Goal: Task Accomplishment & Management: Manage account settings

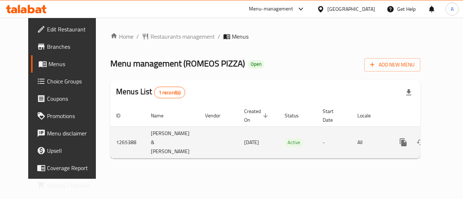
click at [451, 138] on icon "enhanced table" at bounding box center [455, 142] width 9 height 9
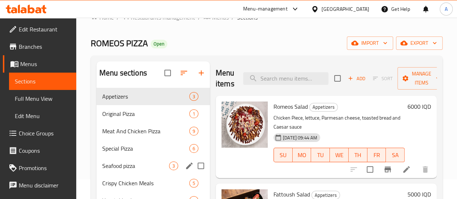
scroll to position [36, 0]
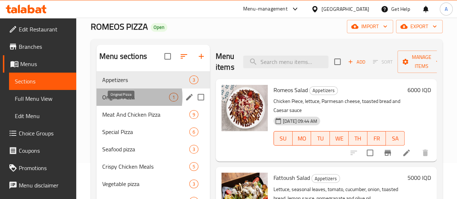
click at [118, 102] on span "Original Pizza" at bounding box center [135, 97] width 67 height 9
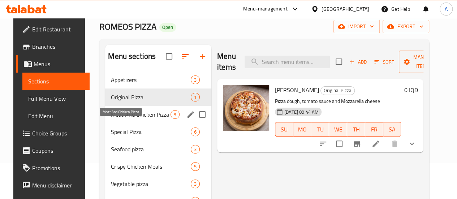
click at [120, 119] on span "Meat And Chicken Pizza" at bounding box center [141, 114] width 60 height 9
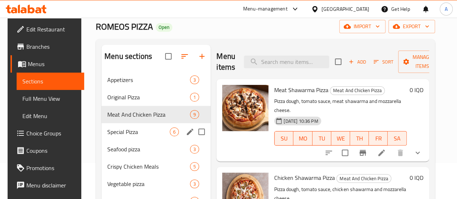
click at [102, 134] on div "Special Pizza 6" at bounding box center [156, 131] width 109 height 17
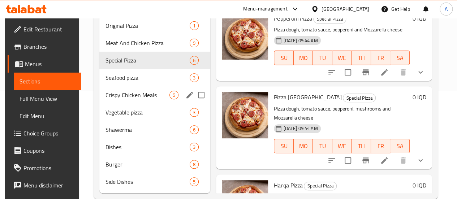
scroll to position [108, 0]
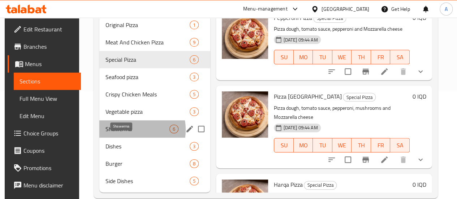
click at [125, 133] on span "Shawerma" at bounding box center [137, 129] width 64 height 9
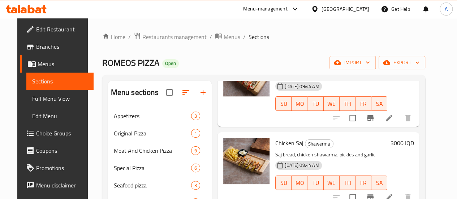
scroll to position [72, 0]
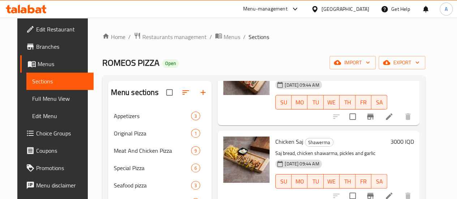
click at [407, 137] on h6 "3000 IQD" at bounding box center [401, 142] width 23 height 10
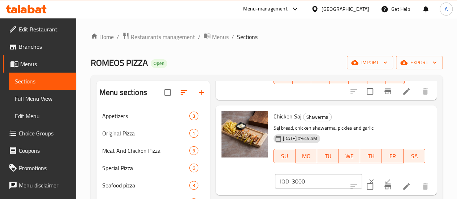
scroll to position [108, 0]
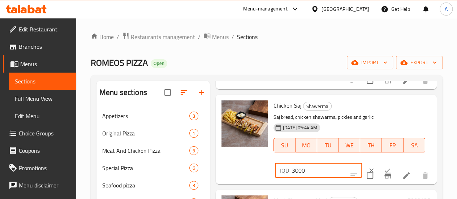
drag, startPoint x: 266, startPoint y: 163, endPoint x: 261, endPoint y: 164, distance: 5.3
click at [275, 164] on div "IQD 3000 ​" at bounding box center [318, 170] width 87 height 14
click at [292, 164] on input "4000" at bounding box center [327, 170] width 70 height 14
type input "4500"
click at [384, 167] on icon "ok" at bounding box center [387, 170] width 7 height 7
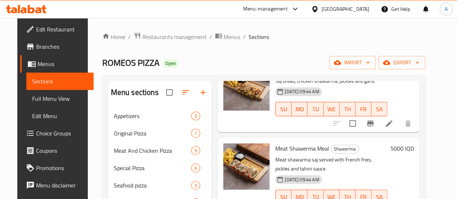
scroll to position [217, 0]
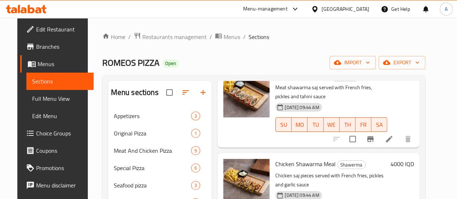
click at [408, 159] on h6 "4000 IQD" at bounding box center [401, 164] width 23 height 10
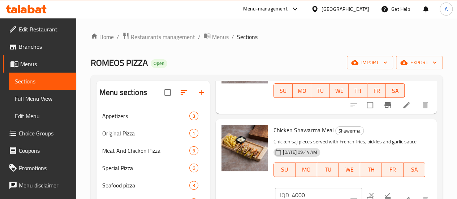
scroll to position [289, 0]
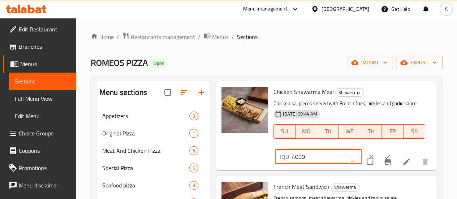
click at [292, 150] on input "4000" at bounding box center [327, 157] width 70 height 14
drag, startPoint x: 268, startPoint y: 139, endPoint x: 265, endPoint y: 141, distance: 4.2
click at [292, 150] on input "4000" at bounding box center [327, 157] width 70 height 14
type input "6500"
click at [380, 149] on button "ok" at bounding box center [388, 157] width 16 height 16
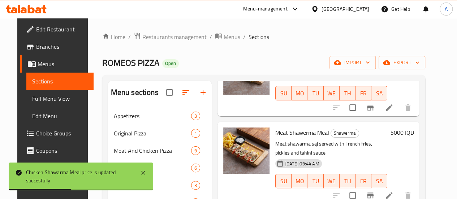
scroll to position [108, 0]
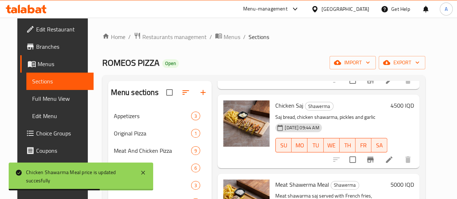
click at [409, 101] on h6 "4500 IQD" at bounding box center [401, 106] width 23 height 10
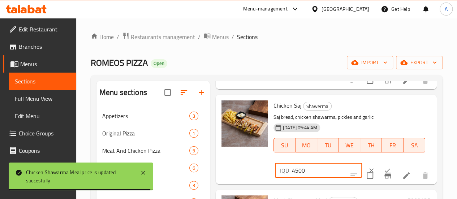
drag, startPoint x: 270, startPoint y: 163, endPoint x: 266, endPoint y: 164, distance: 4.6
click at [292, 164] on input "4500" at bounding box center [327, 170] width 70 height 14
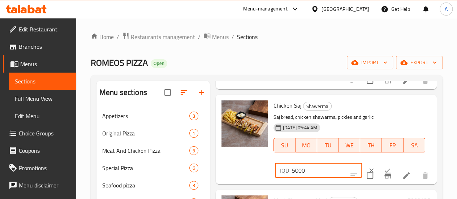
type input "5000"
click at [384, 167] on icon "ok" at bounding box center [387, 170] width 7 height 7
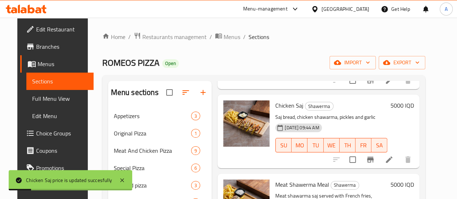
click at [405, 180] on h6 "5000 IQD" at bounding box center [401, 185] width 23 height 10
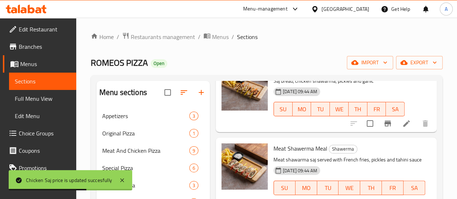
scroll to position [217, 0]
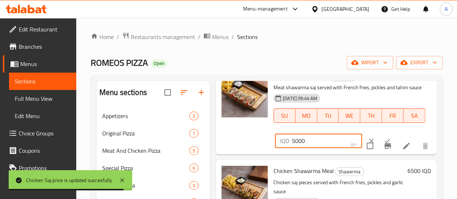
drag, startPoint x: 266, startPoint y: 131, endPoint x: 262, endPoint y: 133, distance: 4.7
click at [275, 134] on div "IQD 5000 ​" at bounding box center [318, 141] width 87 height 14
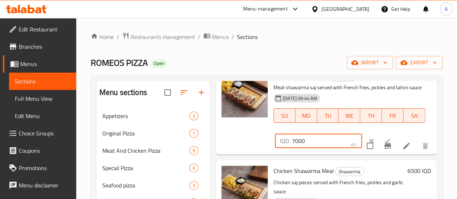
type input "7000"
click at [384, 137] on icon "ok" at bounding box center [387, 140] width 7 height 7
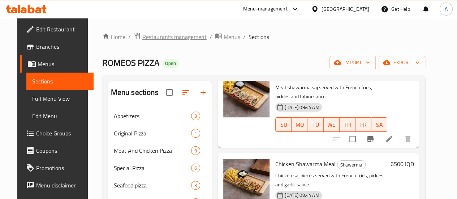
click at [145, 37] on span "Restaurants management" at bounding box center [174, 37] width 64 height 9
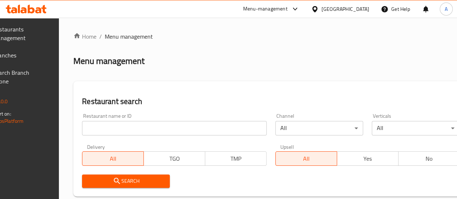
click at [135, 124] on input "search" at bounding box center [174, 128] width 185 height 14
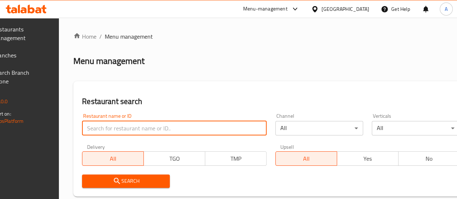
paste input "Ard [PERSON_NAME] Kitchen"
type input "Ard [PERSON_NAME] Kitchen"
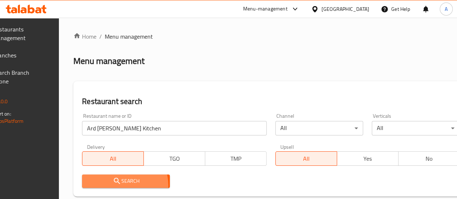
click at [142, 185] on span "Search" at bounding box center [126, 181] width 76 height 9
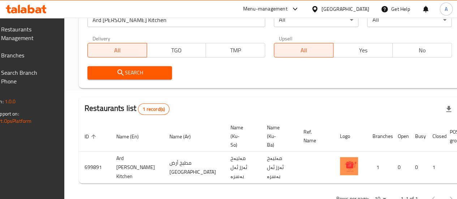
scroll to position [0, 71]
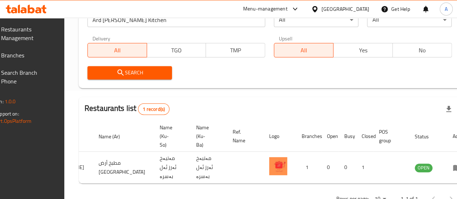
click at [34, 59] on span "Branches" at bounding box center [27, 55] width 52 height 9
